Goal: Navigation & Orientation: Find specific page/section

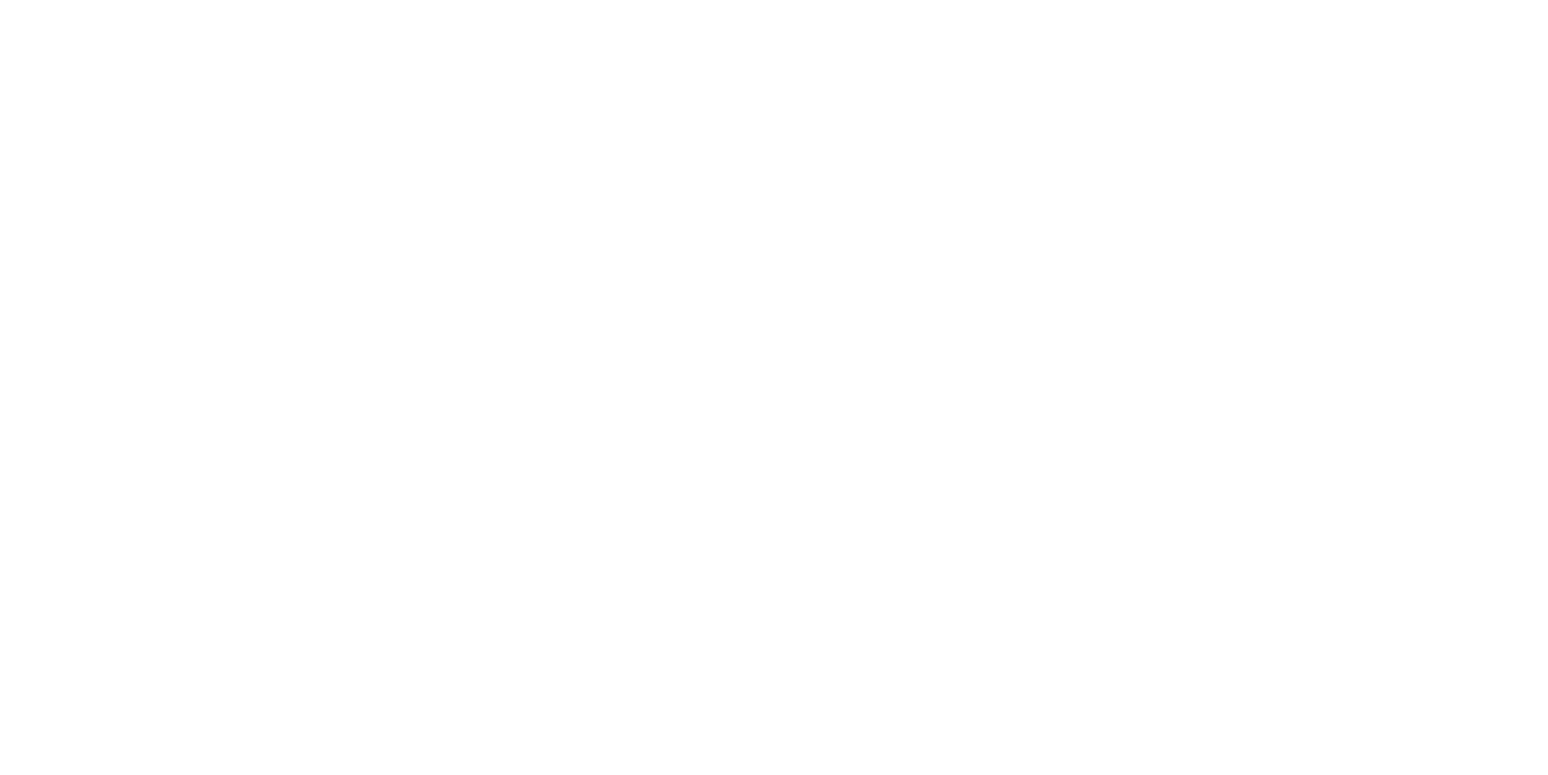
click at [57, 98] on body at bounding box center [774, 387] width 1548 height 775
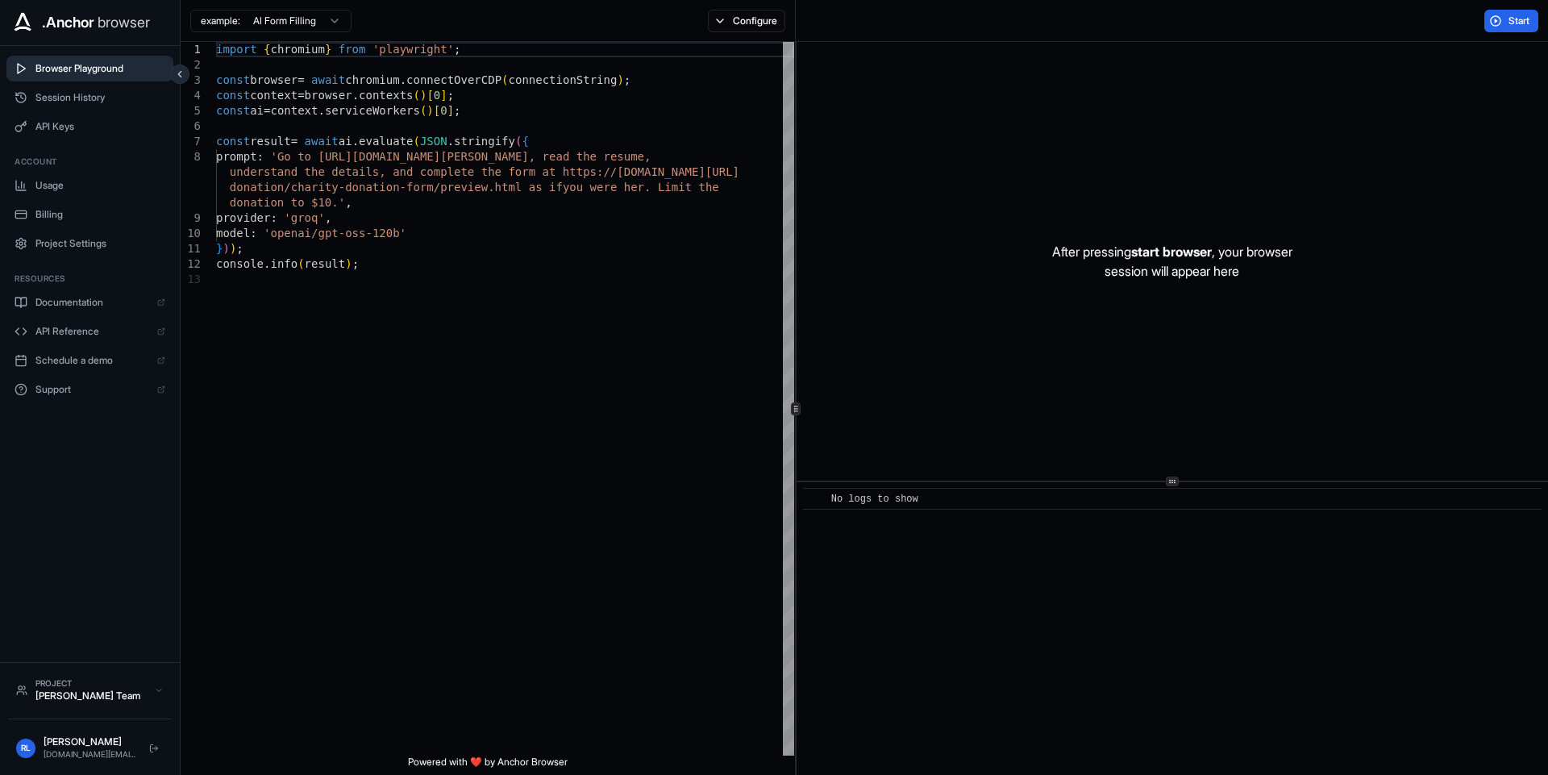
click at [57, 98] on span "Session History" at bounding box center [100, 97] width 130 height 13
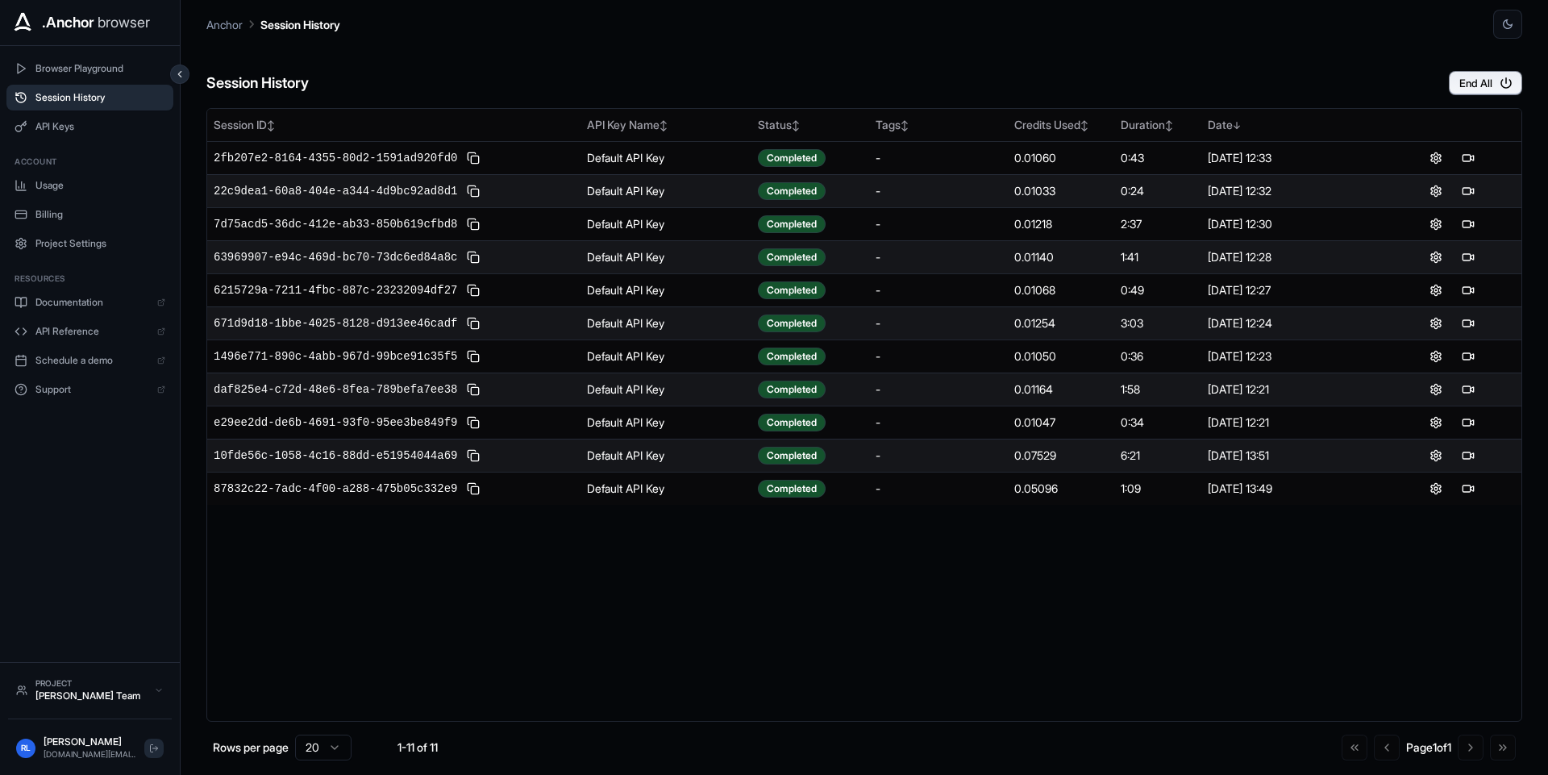
click at [153, 739] on button at bounding box center [153, 747] width 19 height 19
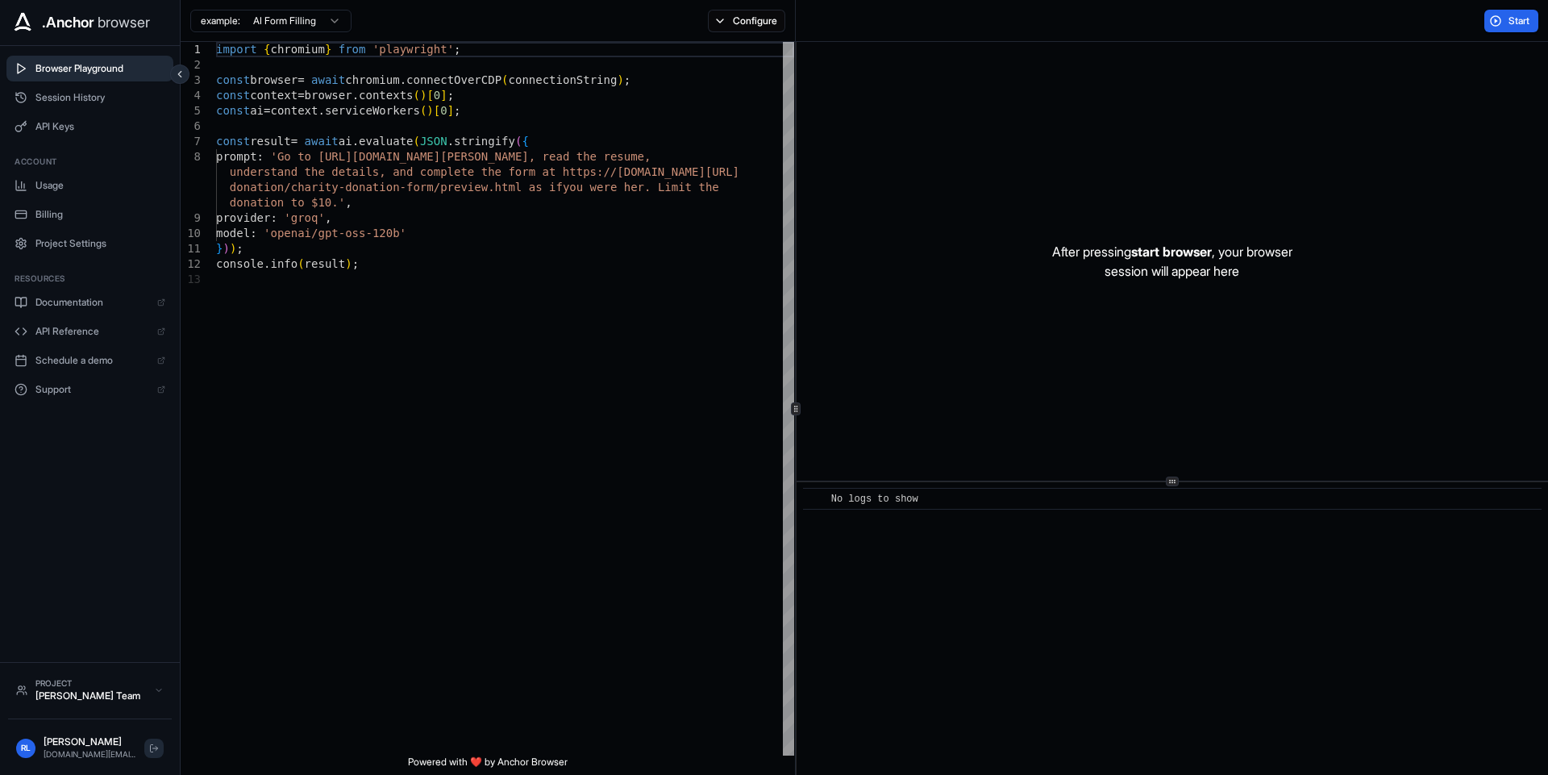
click at [153, 751] on icon at bounding box center [152, 747] width 2 height 7
click at [164, 746] on div "[PERSON_NAME] Lima [DOMAIN_NAME][EMAIL_ADDRESS][DOMAIN_NAME]" at bounding box center [90, 748] width 164 height 38
click at [160, 746] on button at bounding box center [153, 747] width 19 height 19
